Goal: Information Seeking & Learning: Learn about a topic

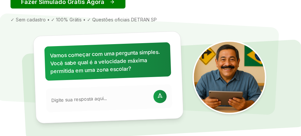
scroll to position [132, 0]
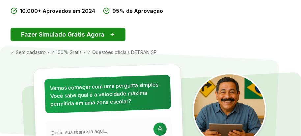
click at [105, 35] on button "Fazer Simulado Grátis Agora" at bounding box center [68, 34] width 115 height 13
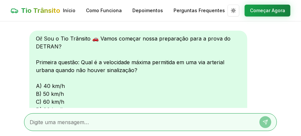
scroll to position [33, 0]
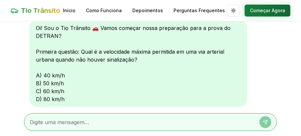
click at [261, 8] on button "Começar Agora" at bounding box center [268, 11] width 46 height 12
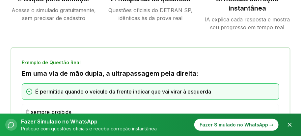
scroll to position [462, 0]
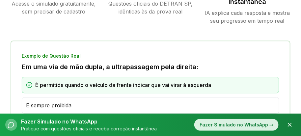
click at [261, 123] on div "Fazer Simulado no WhatsApp →" at bounding box center [237, 125] width 84 height 12
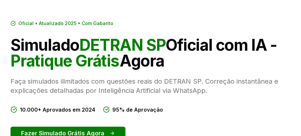
scroll to position [0, 0]
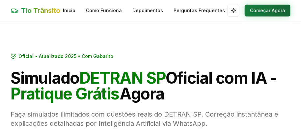
click at [259, 12] on button "Começar Agora" at bounding box center [268, 11] width 46 height 12
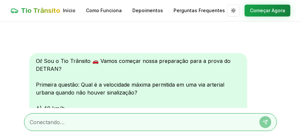
scroll to position [54, 0]
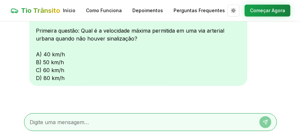
click at [252, 59] on div "Oi! Sou o Tio Trânsito 🚗 Vamos começar nossa preparação para a prova do DETRAN?…" at bounding box center [150, 43] width 243 height 88
click at [253, 53] on div "Oi! Sou o Tio Trânsito 🚗 Vamos começar nossa preparação para a prova do DETRAN?…" at bounding box center [150, 43] width 243 height 88
